Goal: Information Seeking & Learning: Understand process/instructions

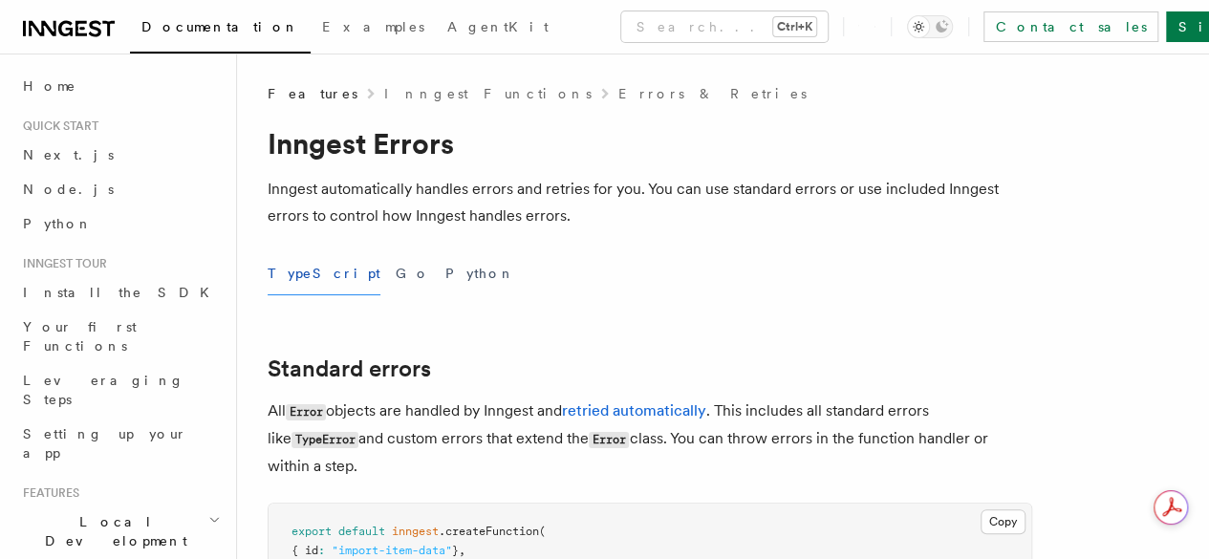
click at [528, 177] on p "Inngest automatically handles errors and retries for you. You can use standard …" at bounding box center [650, 203] width 765 height 54
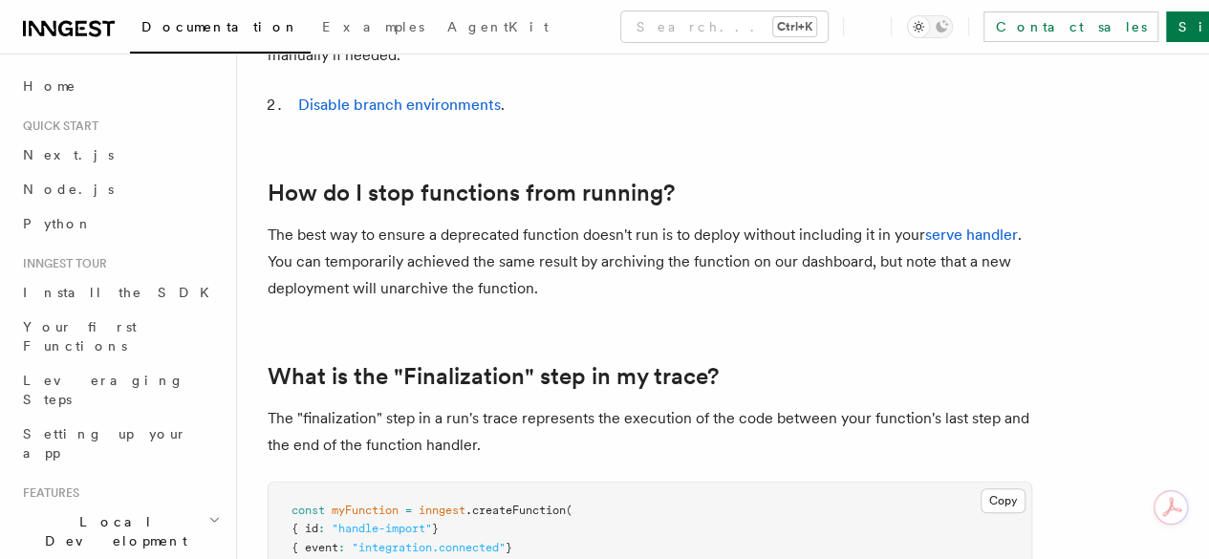
scroll to position [860, 0]
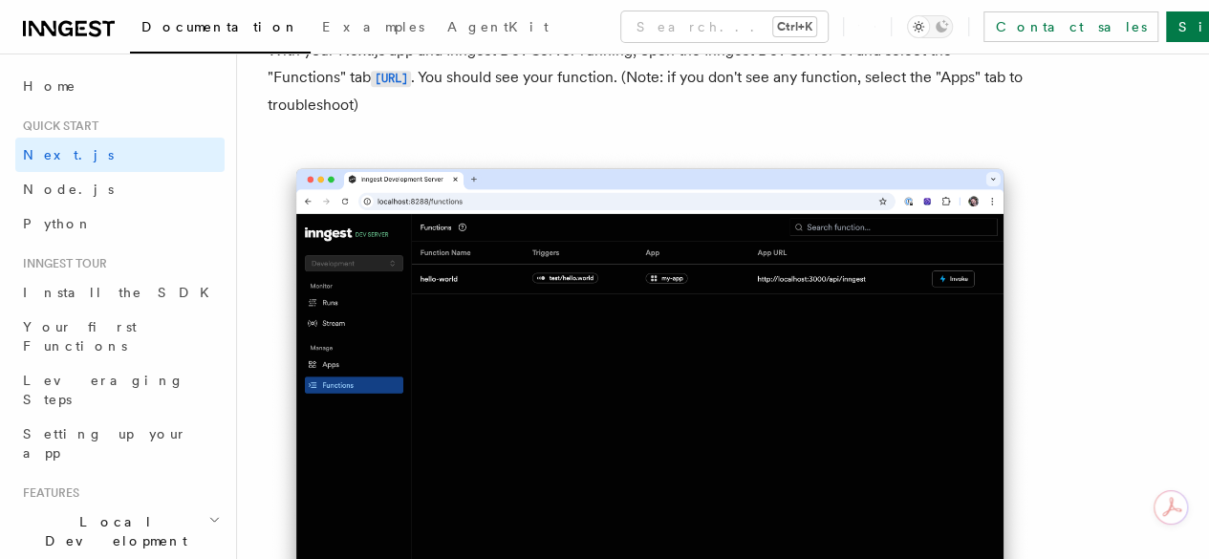
drag, startPoint x: 0, startPoint y: 0, endPoint x: 50, endPoint y: 37, distance: 62.1
click at [50, 37] on icon at bounding box center [69, 28] width 92 height 23
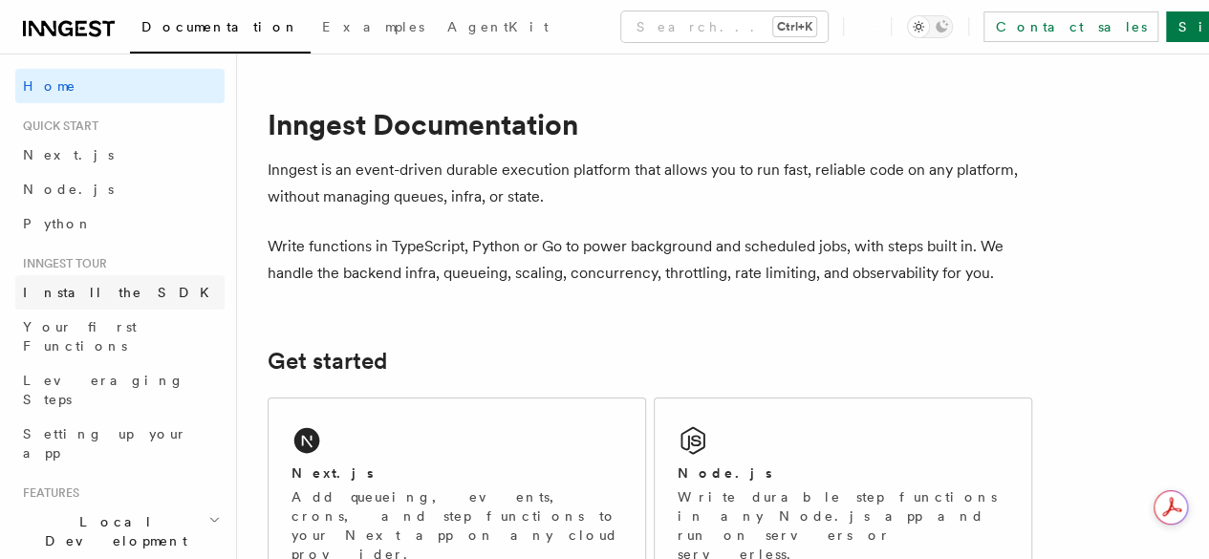
click at [134, 295] on link "Install the SDK" at bounding box center [119, 292] width 209 height 34
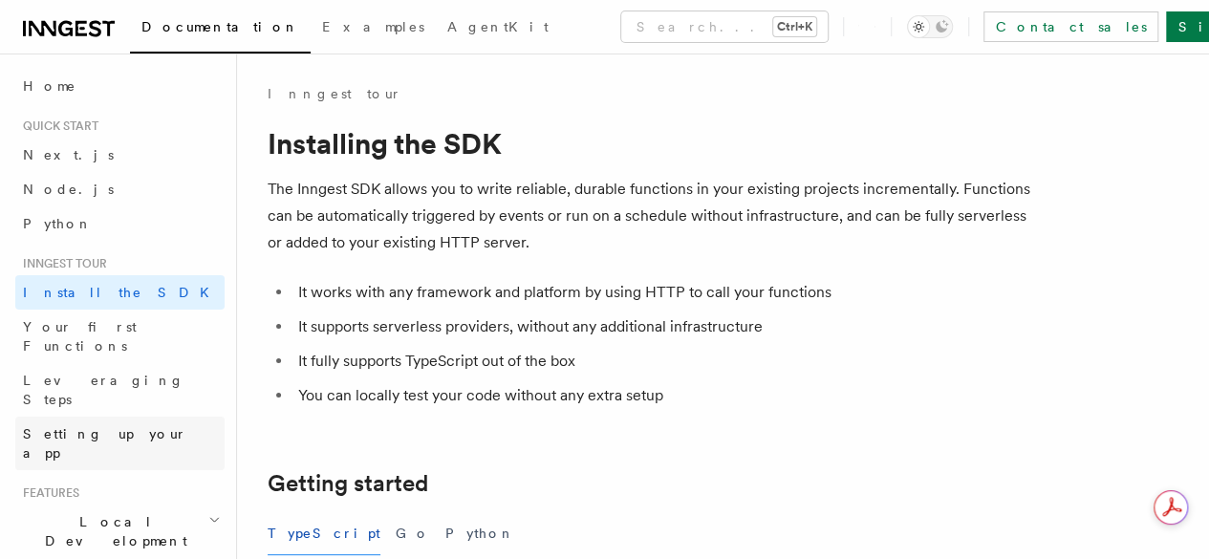
click at [97, 426] on span "Setting up your app" at bounding box center [105, 443] width 164 height 34
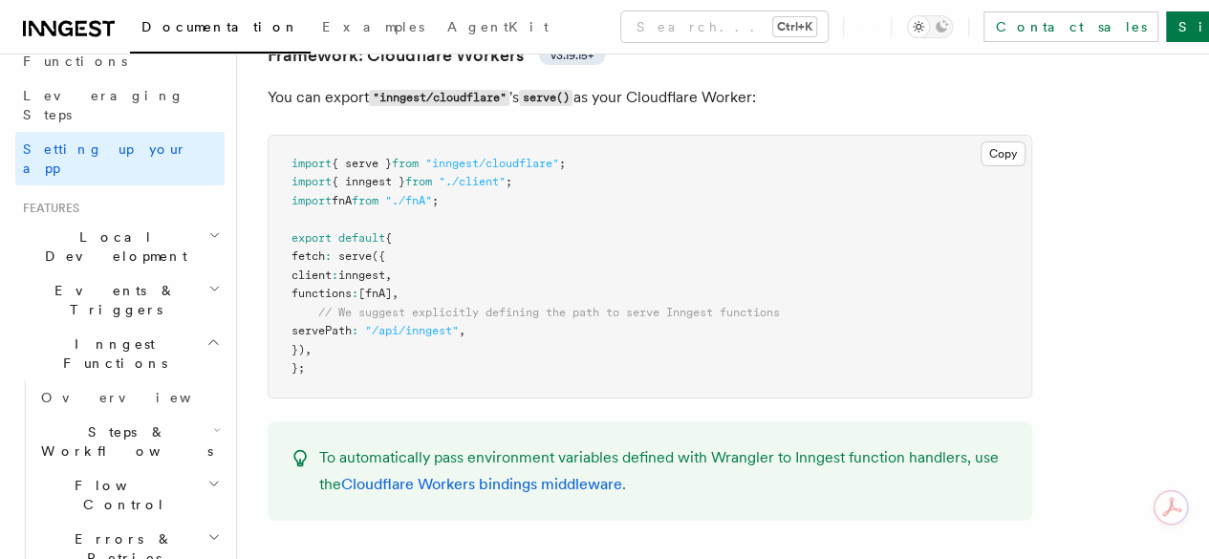
scroll to position [287, 0]
click at [143, 218] on h2 "Local Development" at bounding box center [119, 245] width 209 height 54
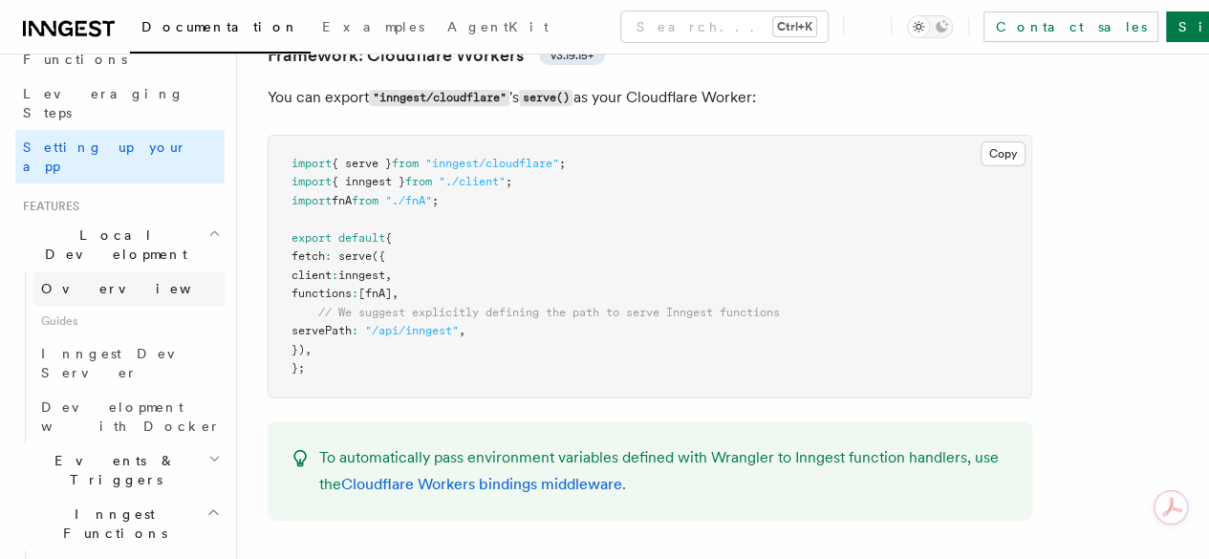
click at [109, 271] on link "Overview" at bounding box center [128, 288] width 191 height 34
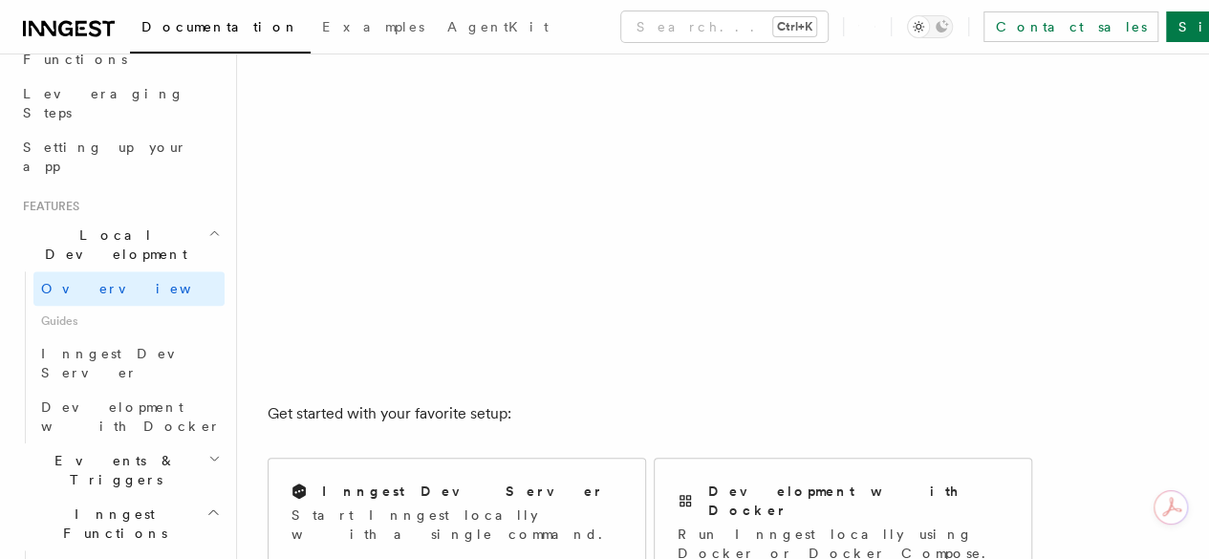
scroll to position [478, 0]
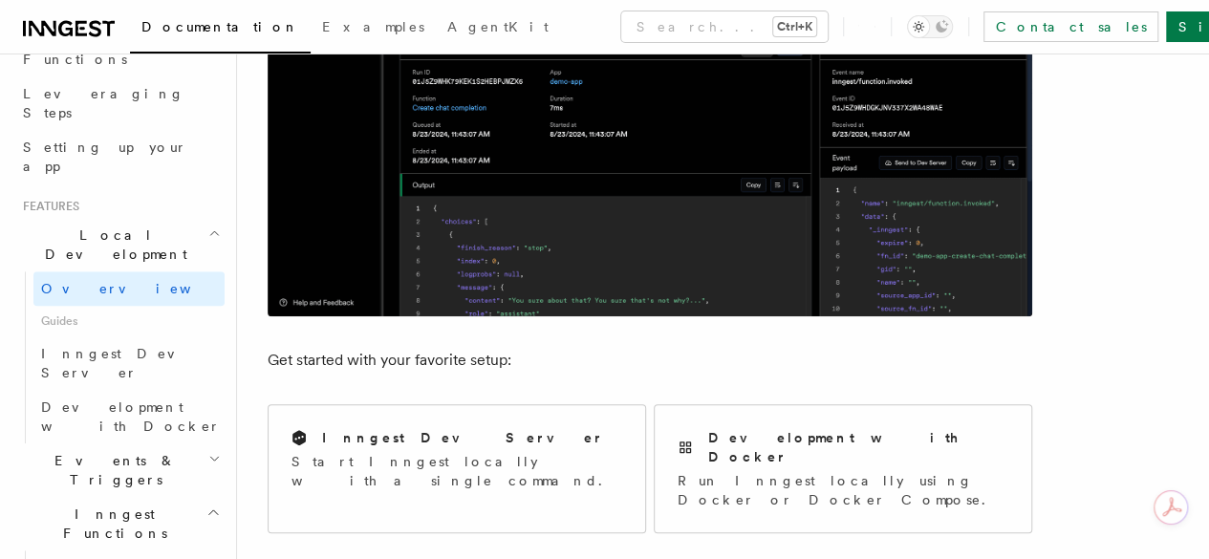
click at [93, 306] on span "Guides" at bounding box center [128, 321] width 191 height 31
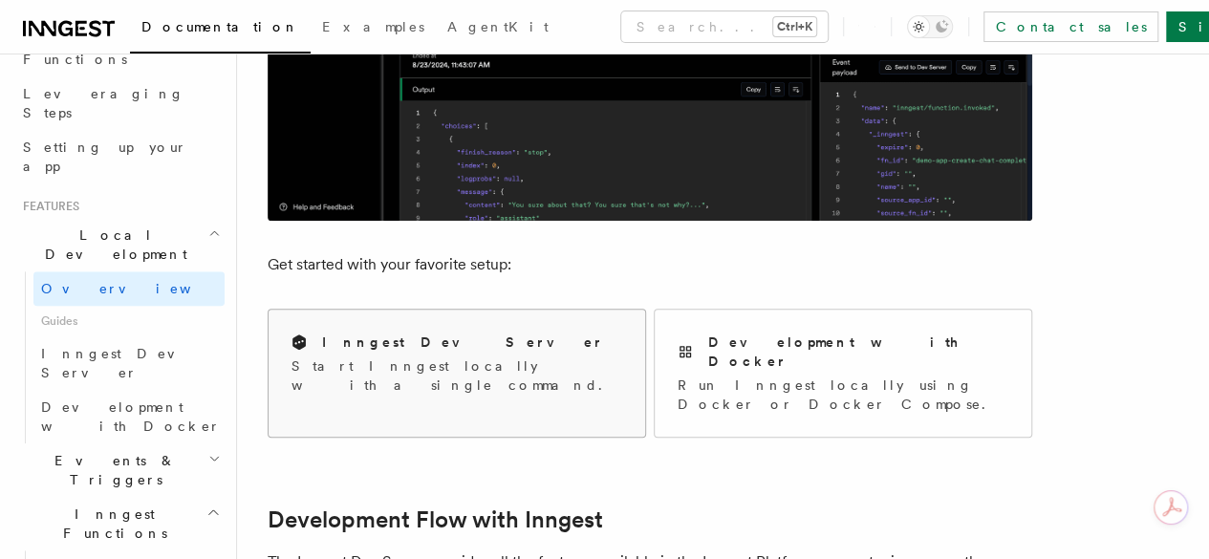
scroll to position [669, 0]
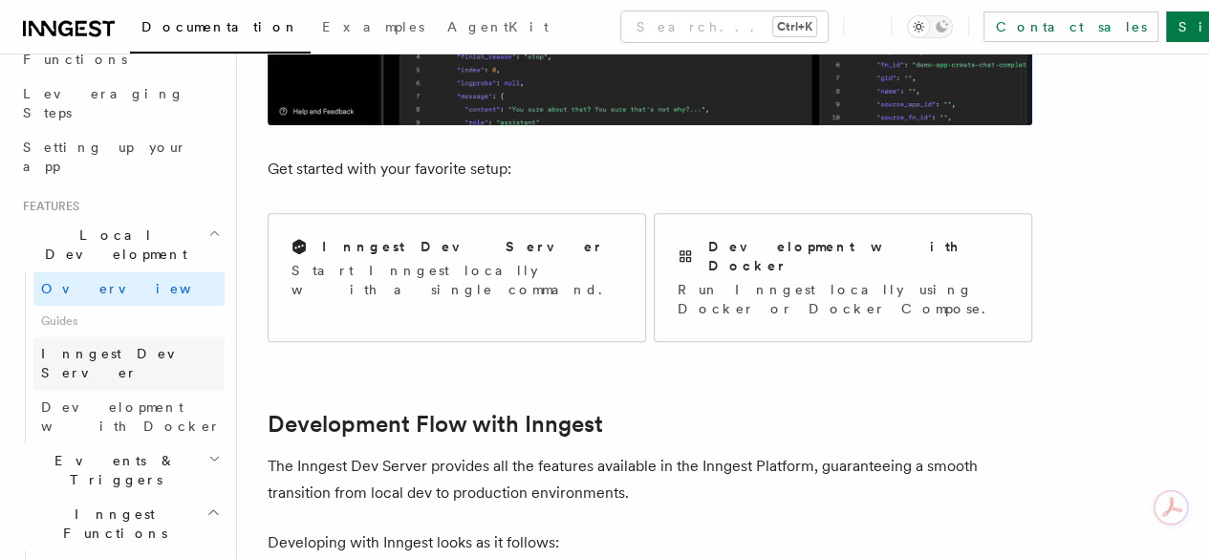
click at [109, 346] on span "Inngest Dev Server" at bounding box center [122, 363] width 163 height 34
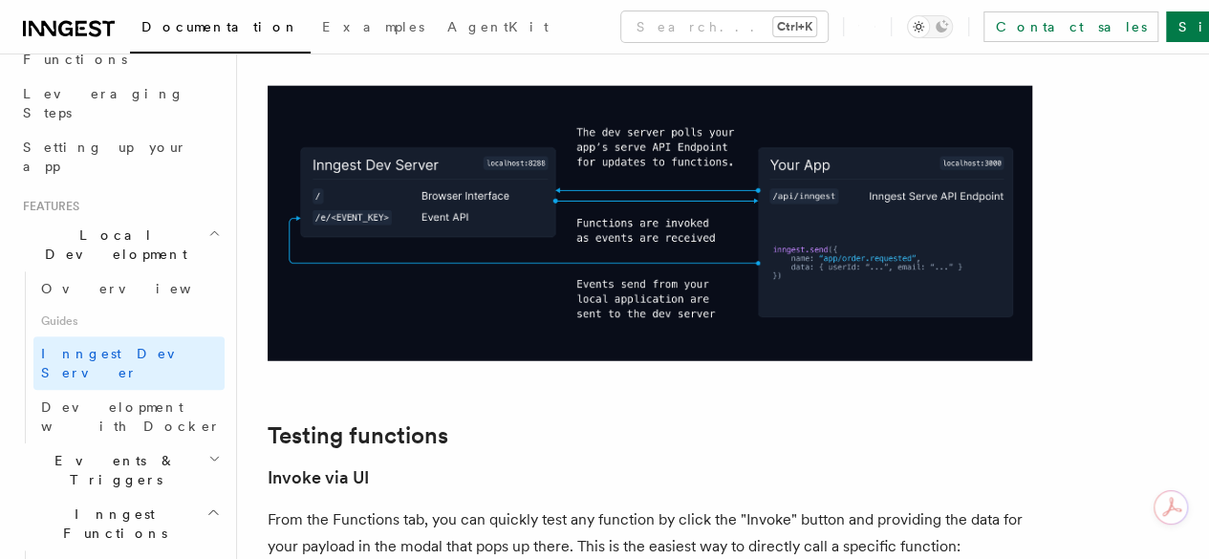
scroll to position [2389, 0]
